Goal: Information Seeking & Learning: Learn about a topic

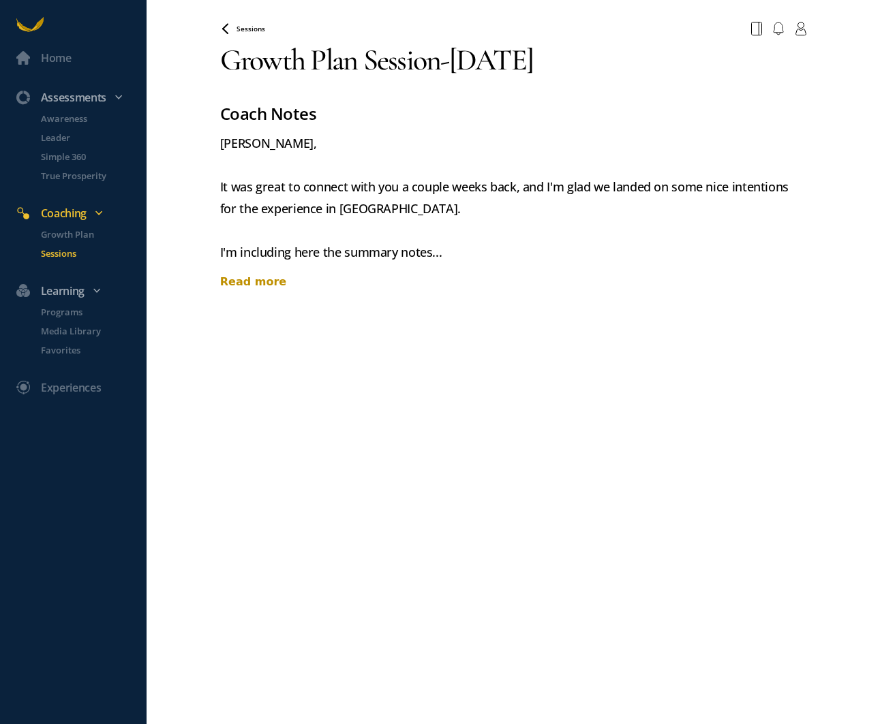
click at [256, 280] on div "Read more" at bounding box center [513, 282] width 587 height 16
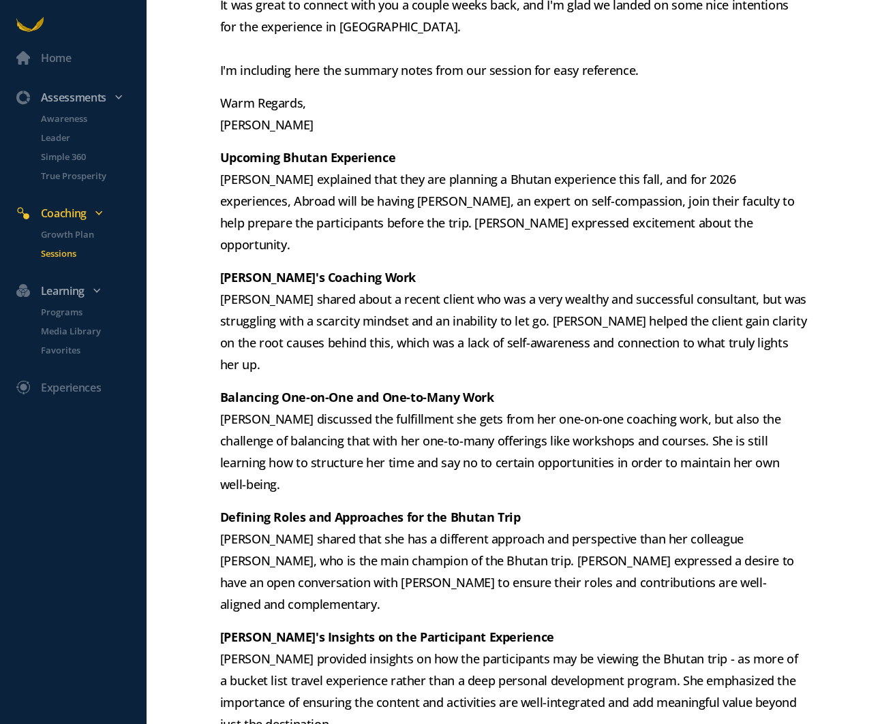
scroll to position [204, 0]
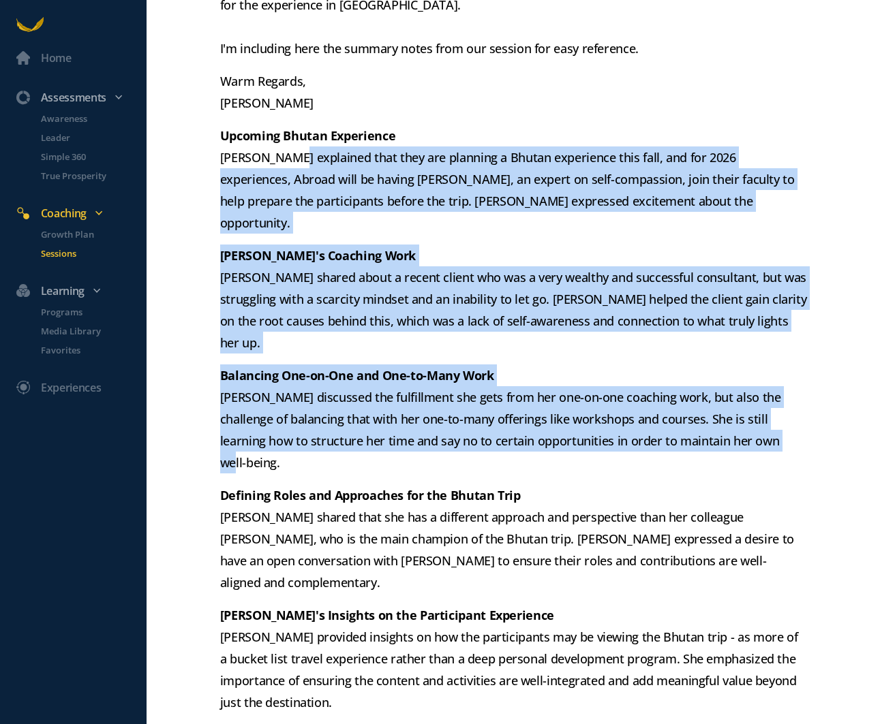
drag, startPoint x: 286, startPoint y: 159, endPoint x: 805, endPoint y: 389, distance: 567.8
click at [805, 389] on div "[PERSON_NAME], It was great to connect with you a couple weeks back, and I'm gl…" at bounding box center [513, 440] width 587 height 1025
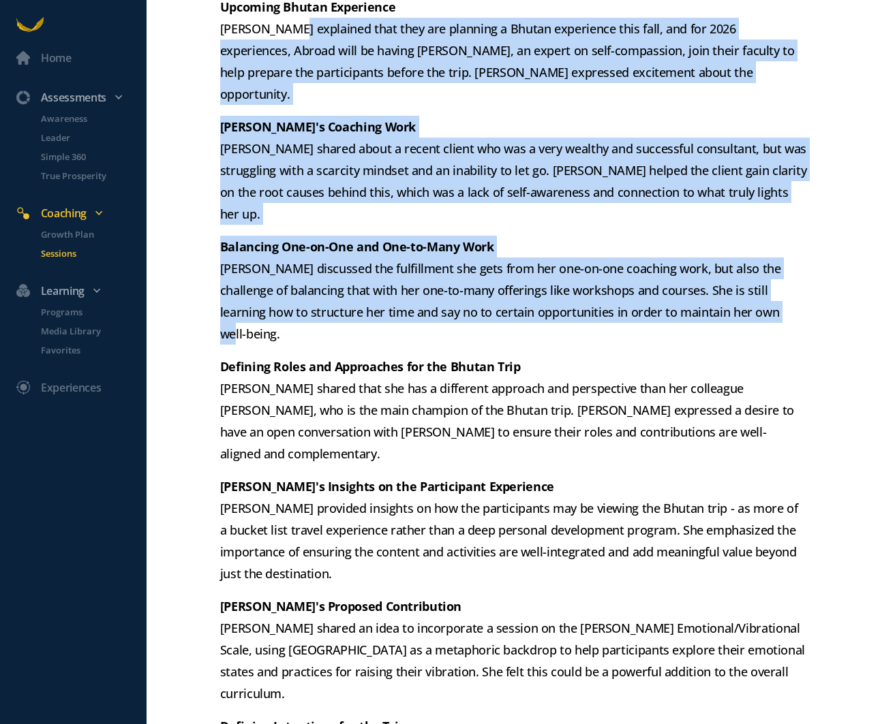
scroll to position [330, 0]
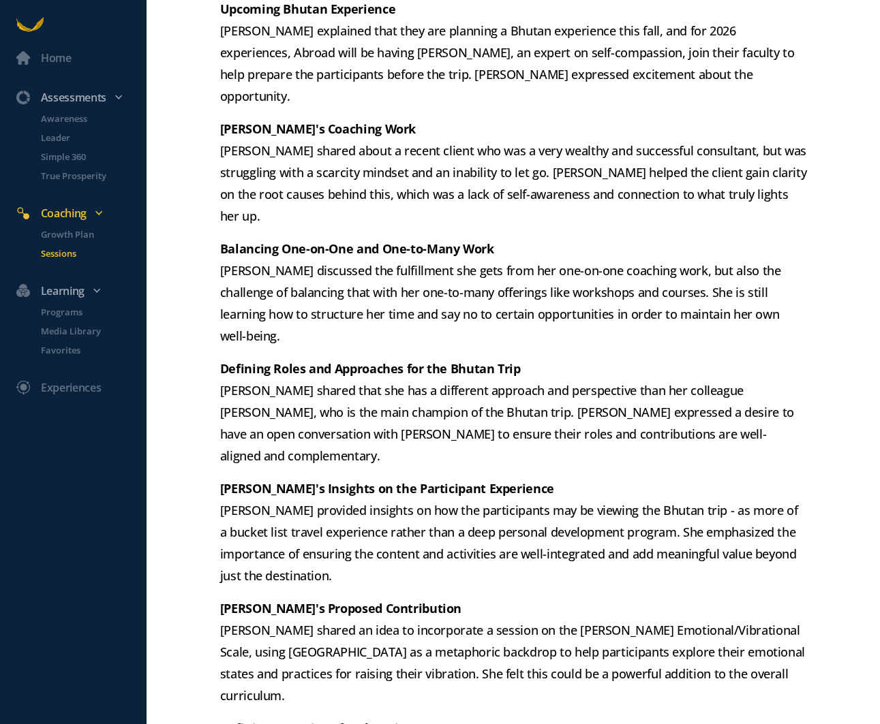
click at [548, 358] on p "Defining Roles and Approaches for the Bhutan Trip [PERSON_NAME] shared that she…" at bounding box center [513, 412] width 587 height 109
click at [531, 358] on p "Defining Roles and Approaches for the Bhutan Trip [PERSON_NAME] shared that she…" at bounding box center [513, 412] width 587 height 109
click at [541, 358] on p "Defining Roles and Approaches for the Bhutan Trip [PERSON_NAME] shared that she…" at bounding box center [513, 412] width 587 height 109
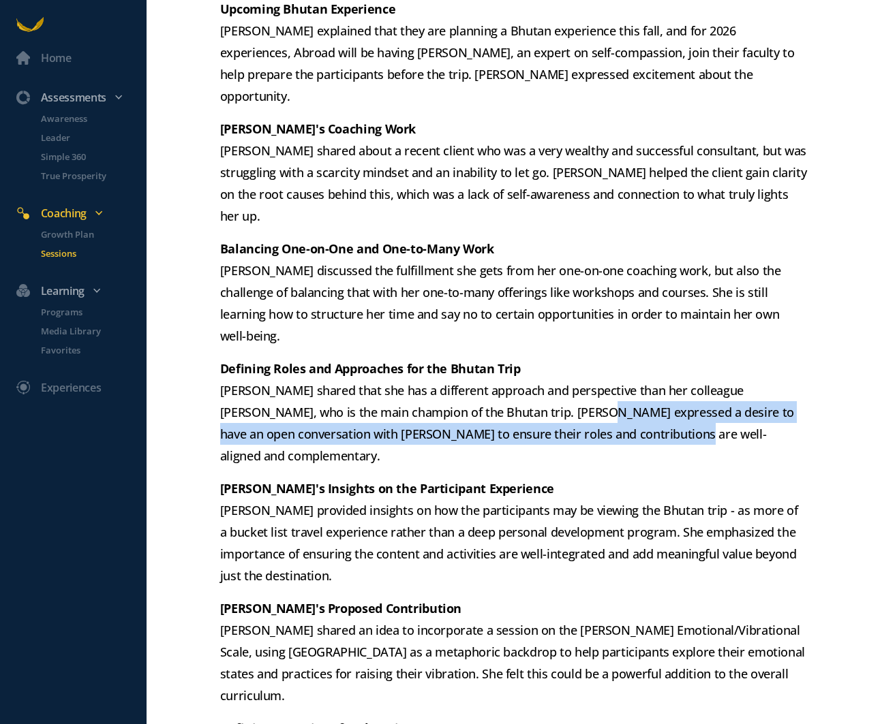
drag, startPoint x: 522, startPoint y: 350, endPoint x: 633, endPoint y: 375, distance: 114.1
click at [633, 375] on p "Defining Roles and Approaches for the Bhutan Trip [PERSON_NAME] shared that she…" at bounding box center [513, 412] width 587 height 109
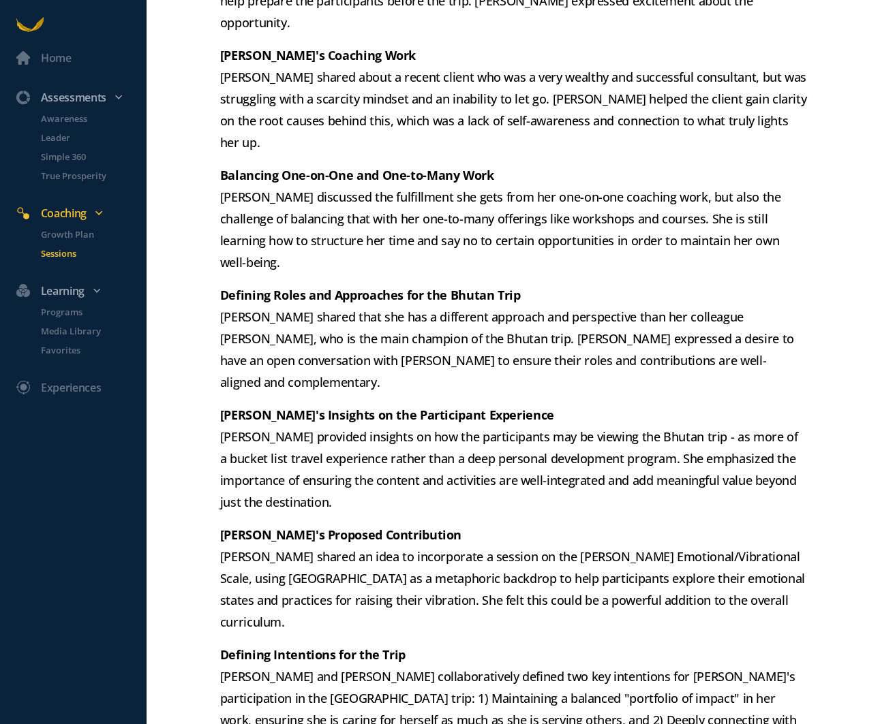
scroll to position [419, 0]
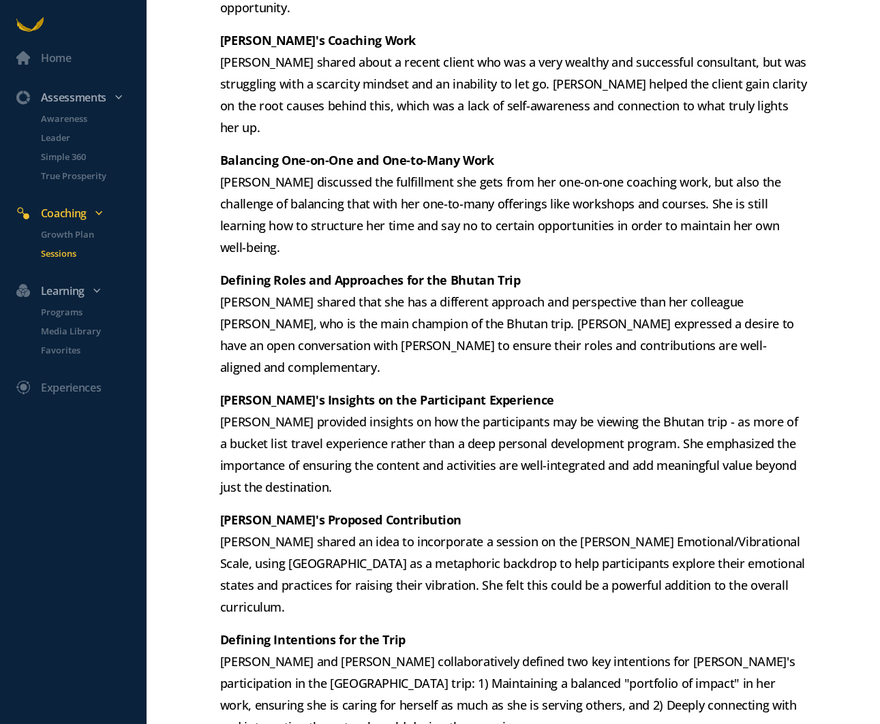
click at [346, 389] on p "[PERSON_NAME]'s Insights on the Participant Experience [PERSON_NAME] provided i…" at bounding box center [513, 443] width 587 height 109
click at [279, 389] on p "[PERSON_NAME]'s Insights on the Participant Experience [PERSON_NAME] provided i…" at bounding box center [513, 443] width 587 height 109
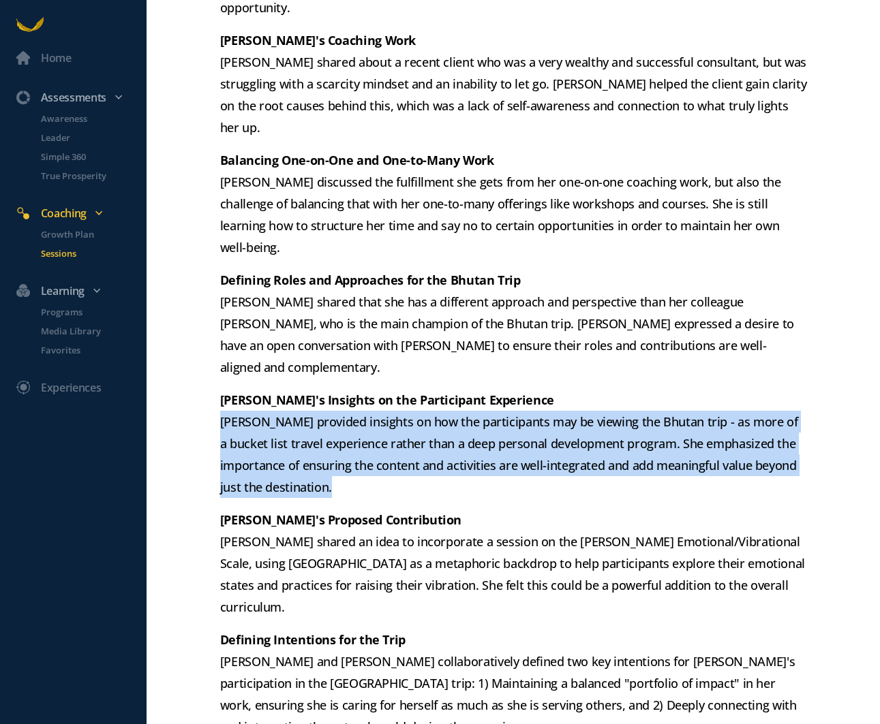
drag, startPoint x: 220, startPoint y: 335, endPoint x: 808, endPoint y: 412, distance: 593.0
click at [814, 415] on div "Home Assessments Awareness Leader Simple 360 True Prosperity Coaching Growth Pl…" at bounding box center [440, 362] width 880 height 724
click at [756, 509] on p "[PERSON_NAME]'s Proposed Contribution [PERSON_NAME] shared an idea to incorpora…" at bounding box center [513, 563] width 587 height 109
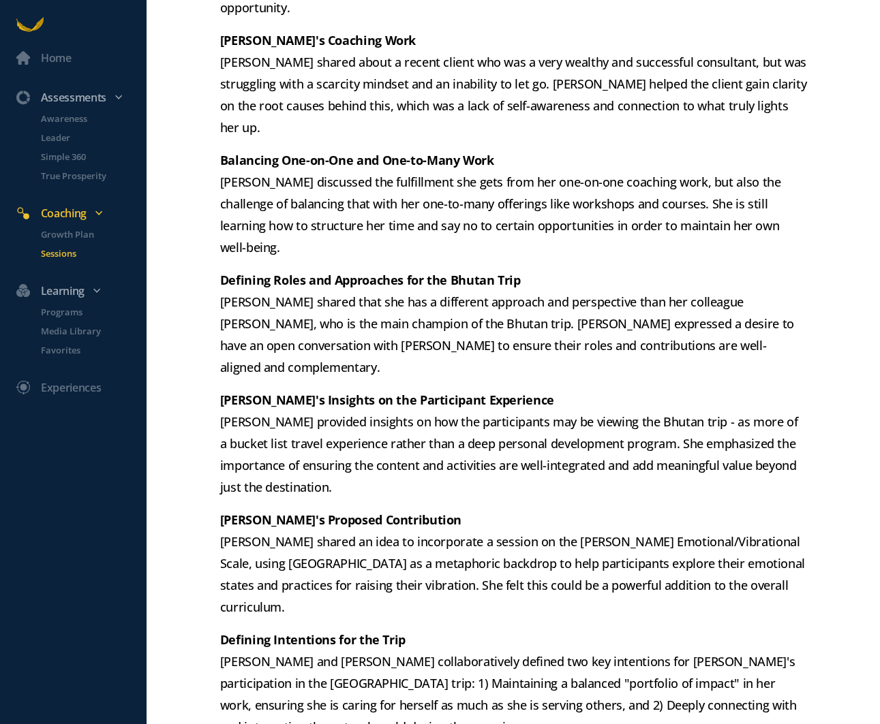
click at [677, 509] on p "[PERSON_NAME]'s Proposed Contribution [PERSON_NAME] shared an idea to incorpora…" at bounding box center [513, 563] width 587 height 109
click at [588, 509] on p "[PERSON_NAME]'s Proposed Contribution [PERSON_NAME] shared an idea to incorpora…" at bounding box center [513, 563] width 587 height 109
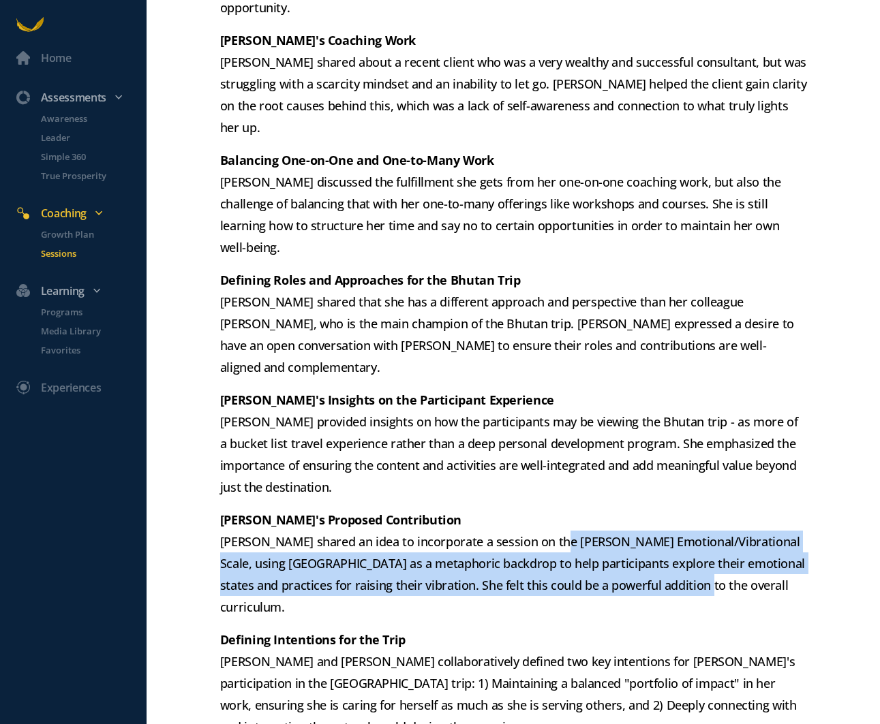
drag, startPoint x: 541, startPoint y: 452, endPoint x: 763, endPoint y: 497, distance: 226.1
click at [763, 509] on p "[PERSON_NAME]'s Proposed Contribution [PERSON_NAME] shared an idea to incorpora…" at bounding box center [513, 563] width 587 height 109
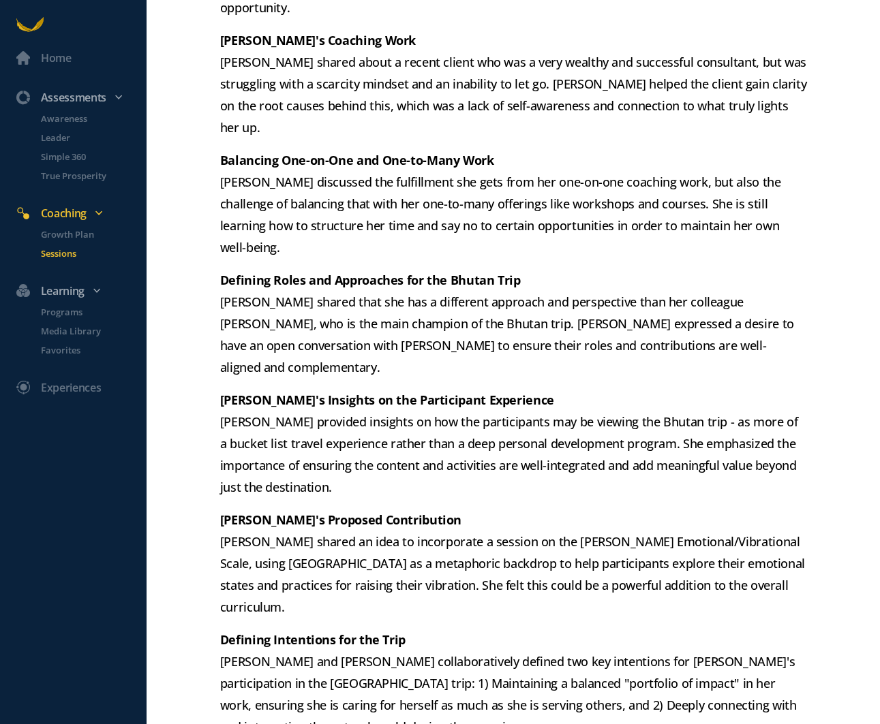
click at [697, 629] on p "Defining Intentions for the Trip [PERSON_NAME] and [PERSON_NAME] collaborativel…" at bounding box center [513, 683] width 587 height 109
click at [671, 629] on p "Defining Intentions for the Trip [PERSON_NAME] and [PERSON_NAME] collaborativel…" at bounding box center [513, 683] width 587 height 109
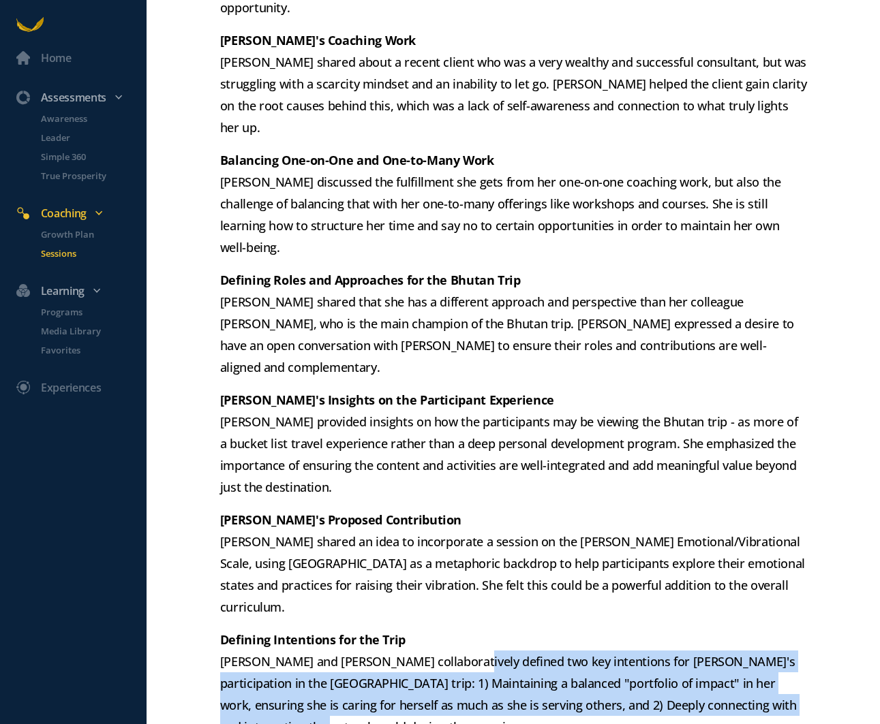
drag, startPoint x: 434, startPoint y: 555, endPoint x: 784, endPoint y: 618, distance: 355.2
click at [785, 629] on p "Defining Intentions for the Trip [PERSON_NAME] and [PERSON_NAME] collaborativel…" at bounding box center [513, 683] width 587 height 109
click at [784, 629] on p "Defining Intentions for the Trip [PERSON_NAME] and [PERSON_NAME] collaborativel…" at bounding box center [513, 683] width 587 height 109
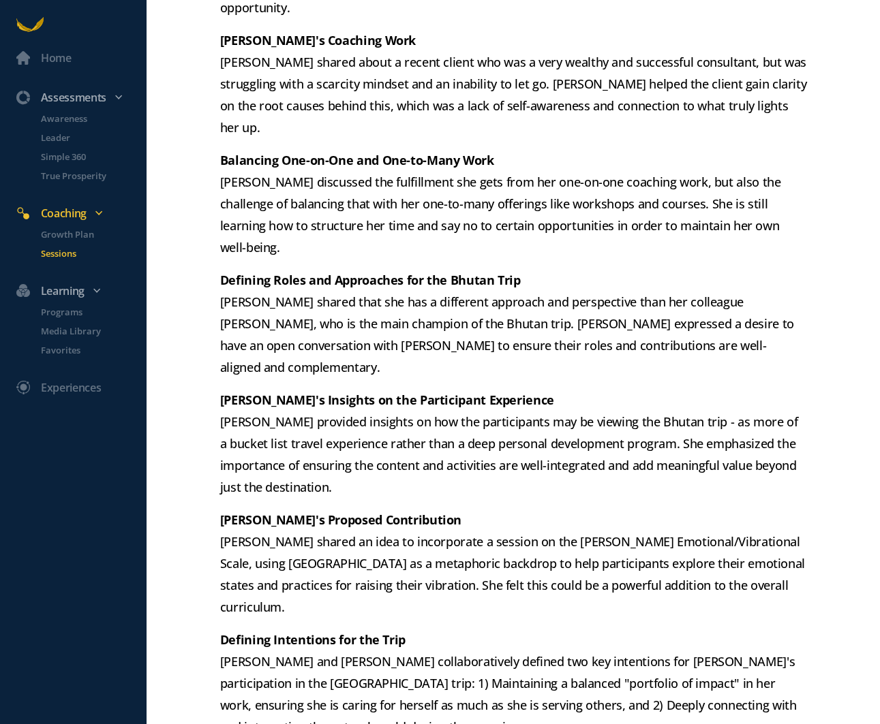
scroll to position [0, 0]
